Goal: Submit feedback/report problem

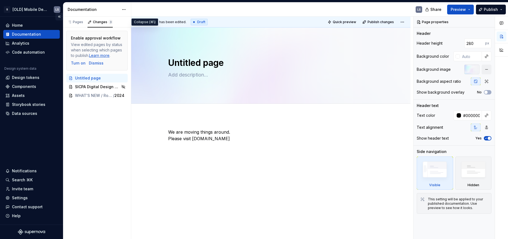
click at [59, 17] on button "Collapse sidebar" at bounding box center [59, 17] width 8 height 8
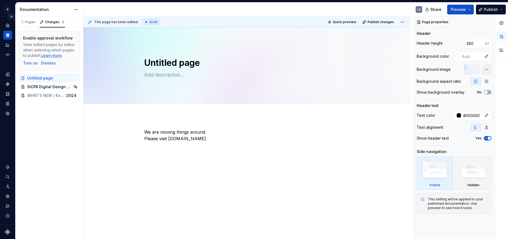
click at [11, 16] on button "Expand sidebar" at bounding box center [12, 17] width 8 height 8
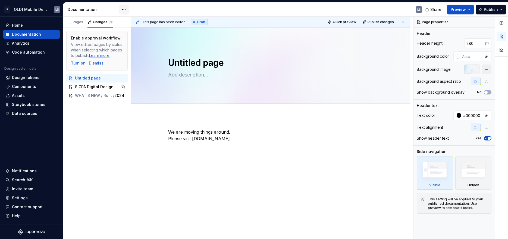
click at [125, 10] on html "S [OLD] Mobile Design System LS Home Documentation Analytics Code automation De…" at bounding box center [254, 119] width 508 height 239
click at [138, 8] on html "S [OLD] Mobile Design System LS Home Documentation Analytics Code automation De…" at bounding box center [254, 119] width 508 height 239
click at [125, 9] on html "S [OLD] Mobile Design System LS Home Documentation Analytics Code automation De…" at bounding box center [254, 119] width 508 height 239
click at [139, 5] on html "S [OLD] Mobile Design System LS Home Documentation Analytics Code automation De…" at bounding box center [254, 119] width 508 height 239
click at [126, 21] on button "button" at bounding box center [125, 22] width 8 height 8
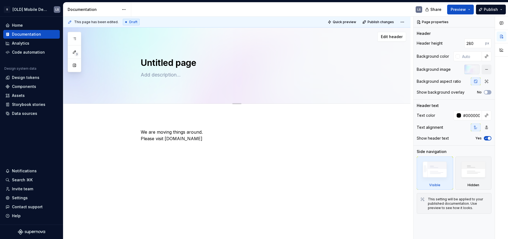
type textarea "*"
click at [74, 66] on button "button" at bounding box center [75, 65] width 10 height 10
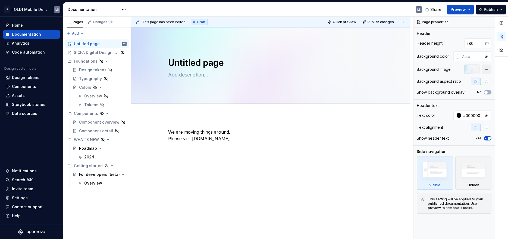
type textarea "*"
